Goal: Transaction & Acquisition: Purchase product/service

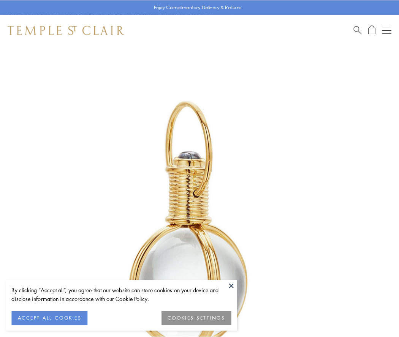
scroll to position [198, 0]
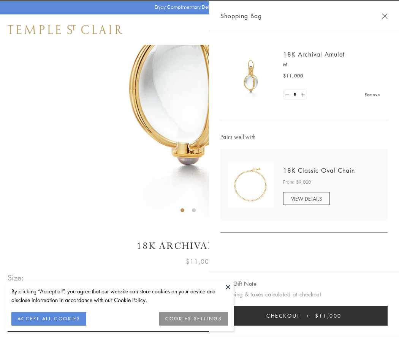
click at [304, 316] on button "Checkout $11,000" at bounding box center [303, 316] width 167 height 20
